Goal: Share content

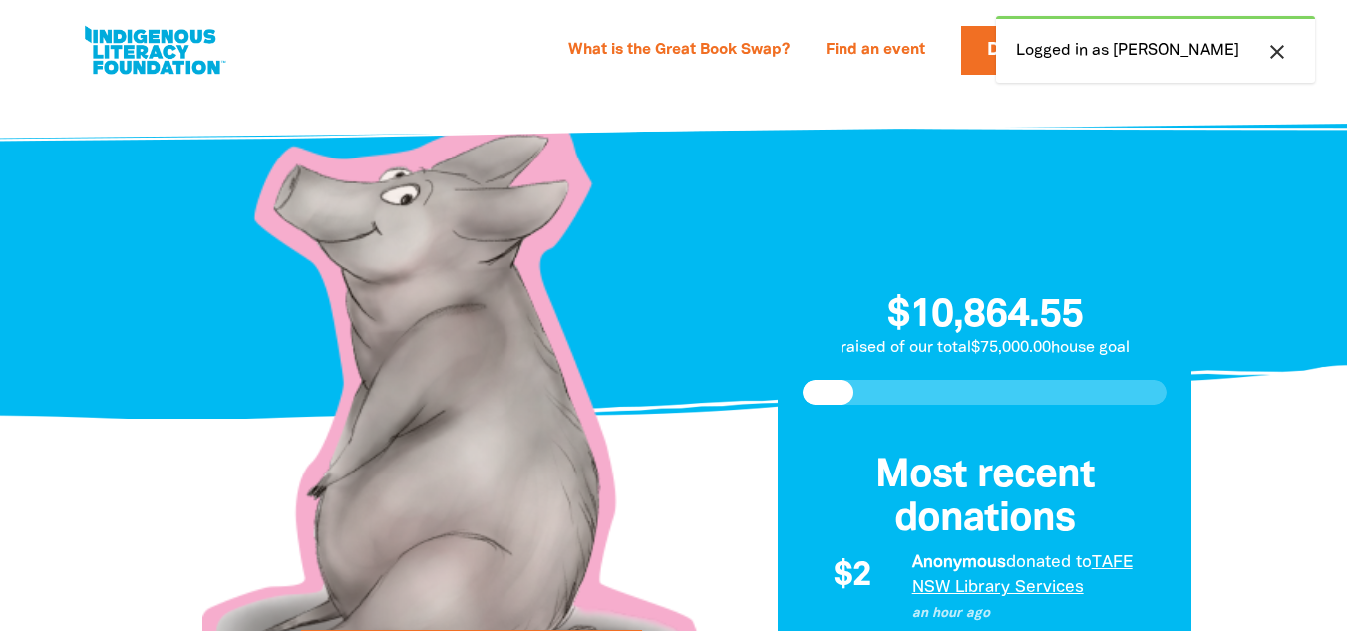
click at [1285, 49] on icon "close" at bounding box center [1277, 52] width 24 height 24
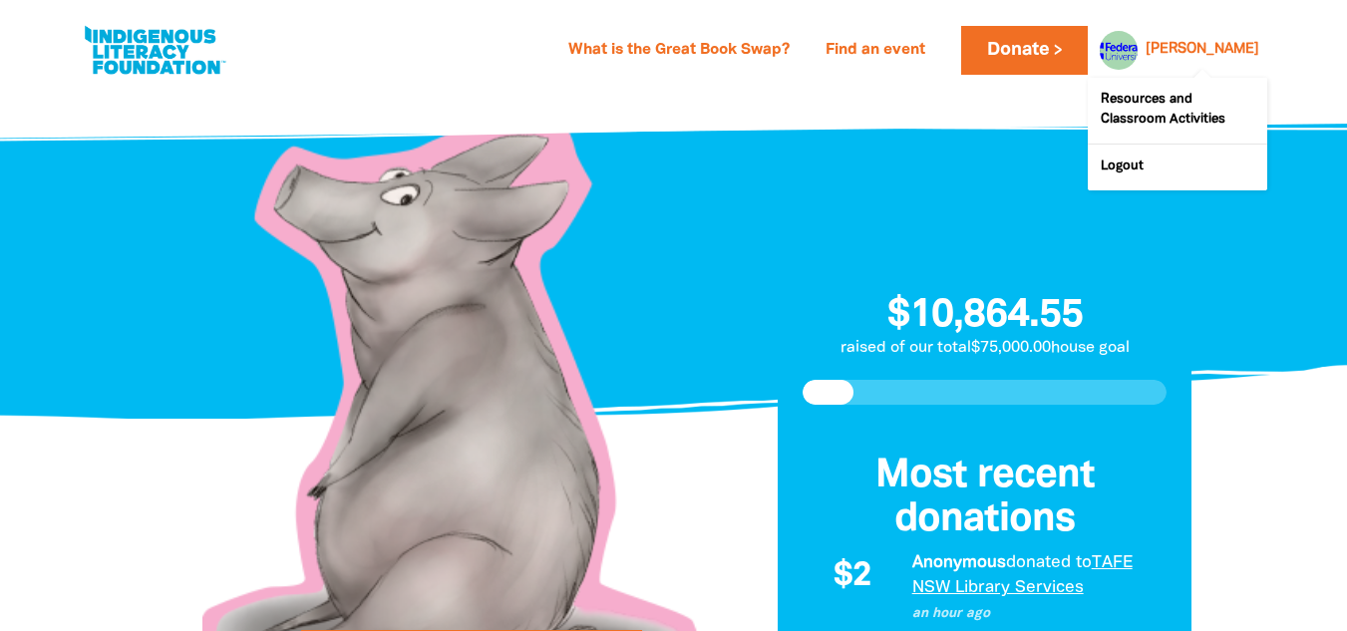
click at [1138, 44] on div at bounding box center [1114, 50] width 48 height 48
click at [1138, 51] on div at bounding box center [1114, 50] width 48 height 48
click at [1241, 57] on link "[PERSON_NAME]" at bounding box center [1203, 50] width 114 height 14
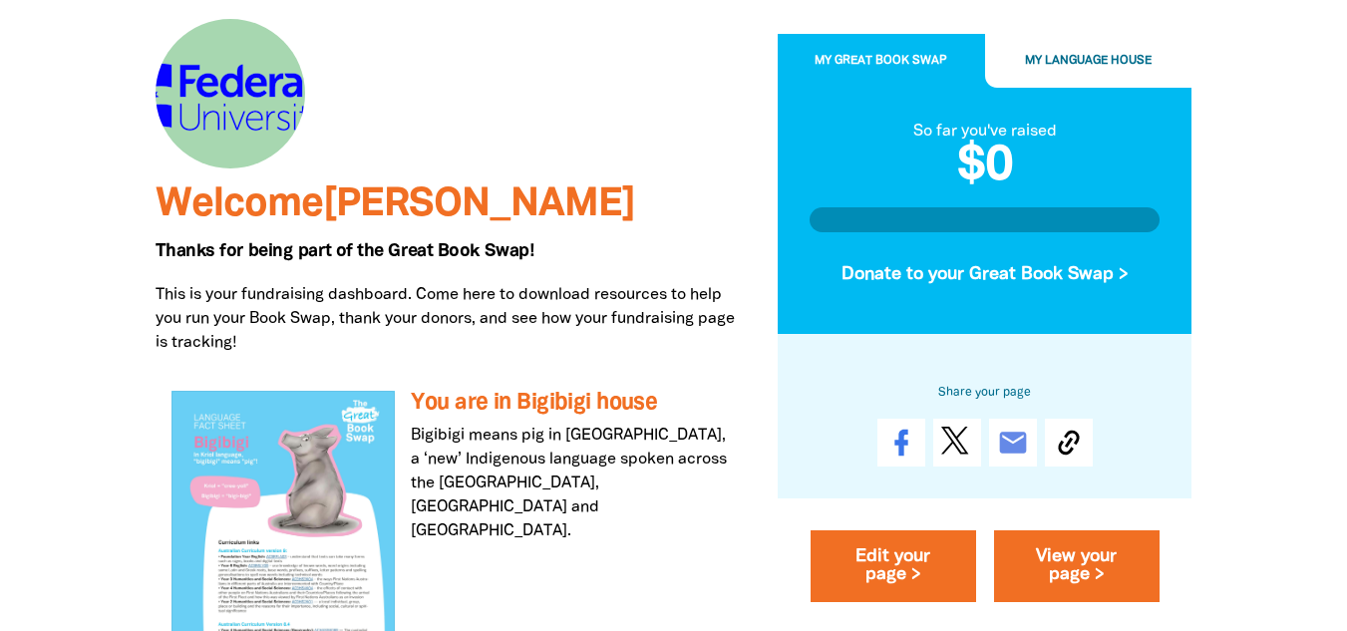
scroll to position [201, 0]
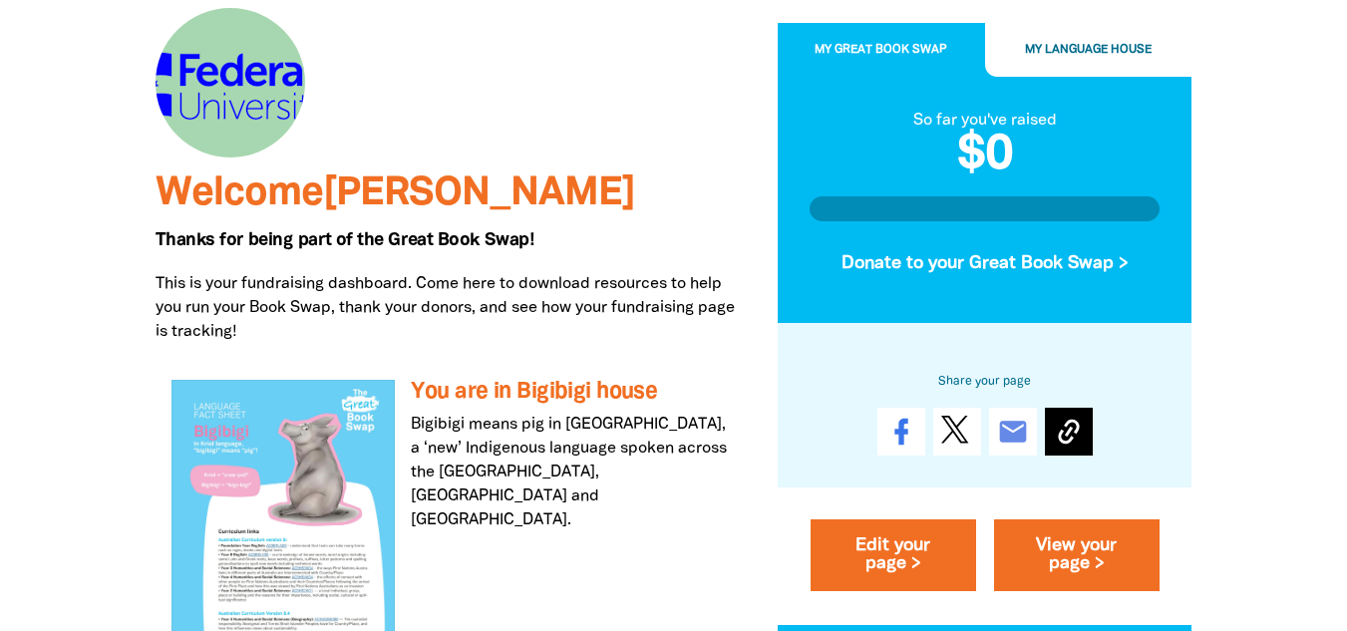
click at [1069, 447] on icon at bounding box center [1069, 433] width 32 height 32
